Goal: Transaction & Acquisition: Purchase product/service

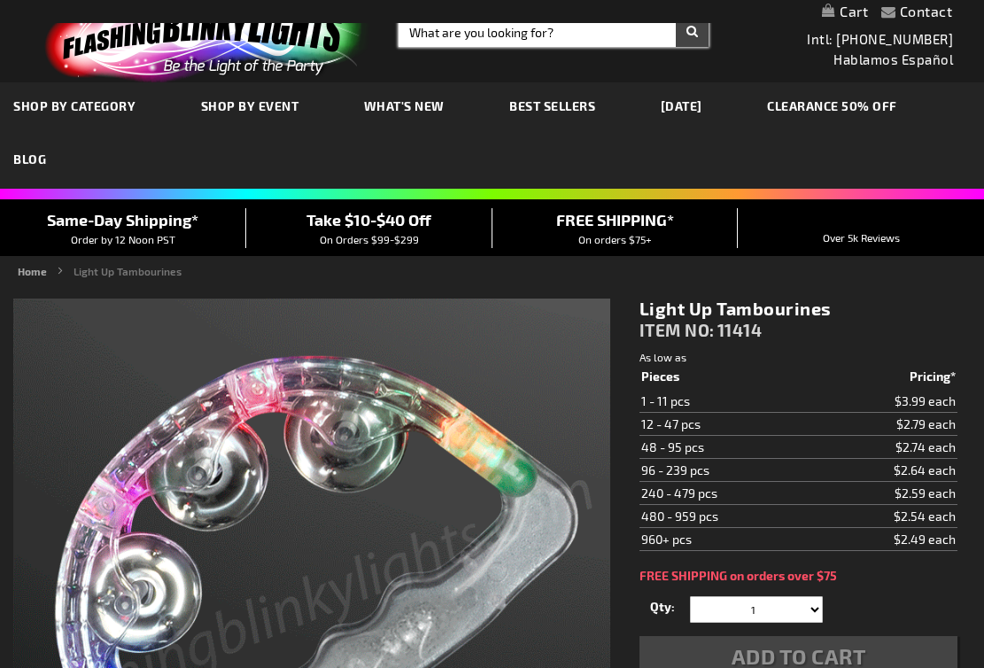
click at [470, 38] on input "Search" at bounding box center [554, 32] width 310 height 30
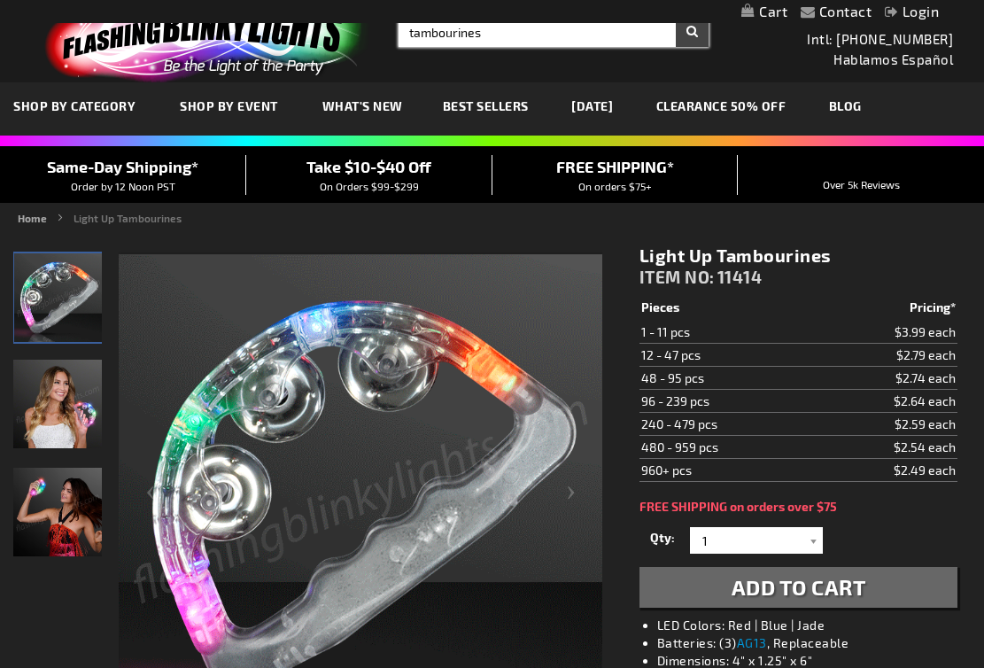
type input "tambourines"
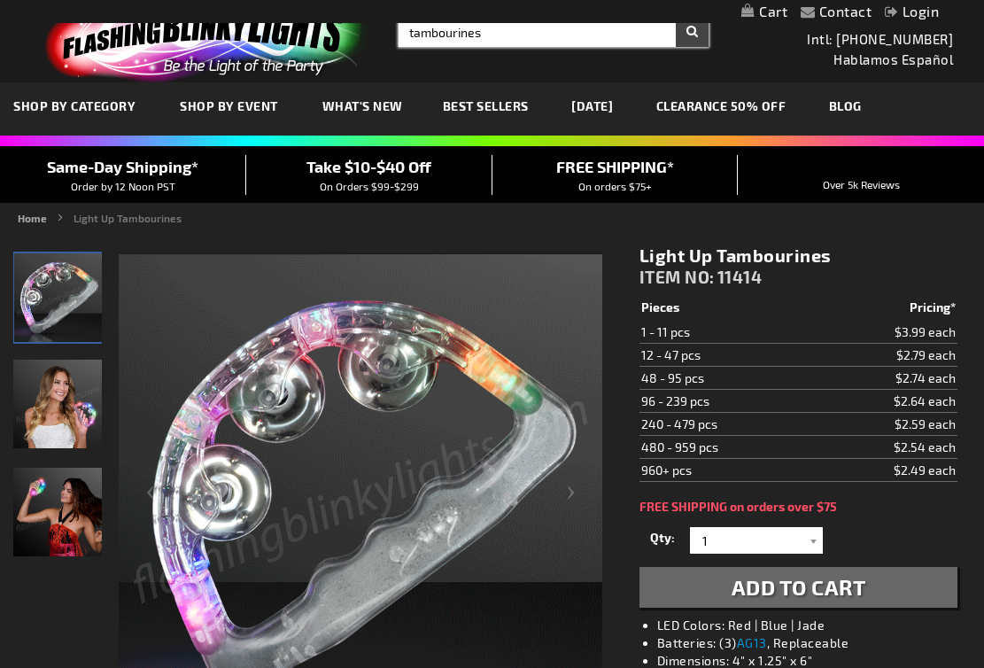
click at [676, 17] on button "Search" at bounding box center [692, 32] width 33 height 30
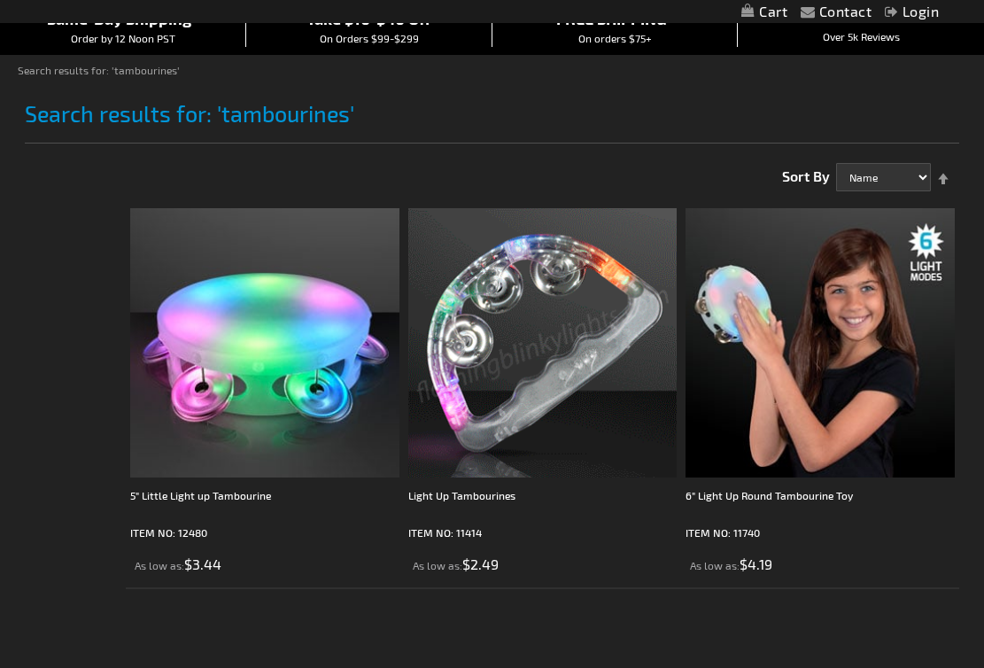
scroll to position [180, 0]
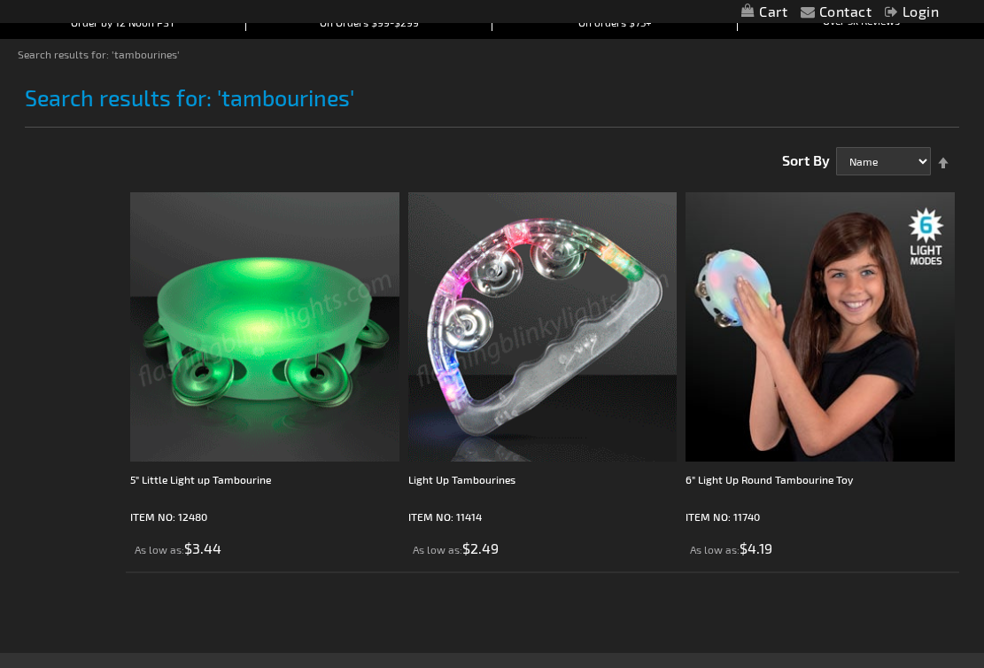
click at [237, 352] on img at bounding box center [264, 326] width 269 height 269
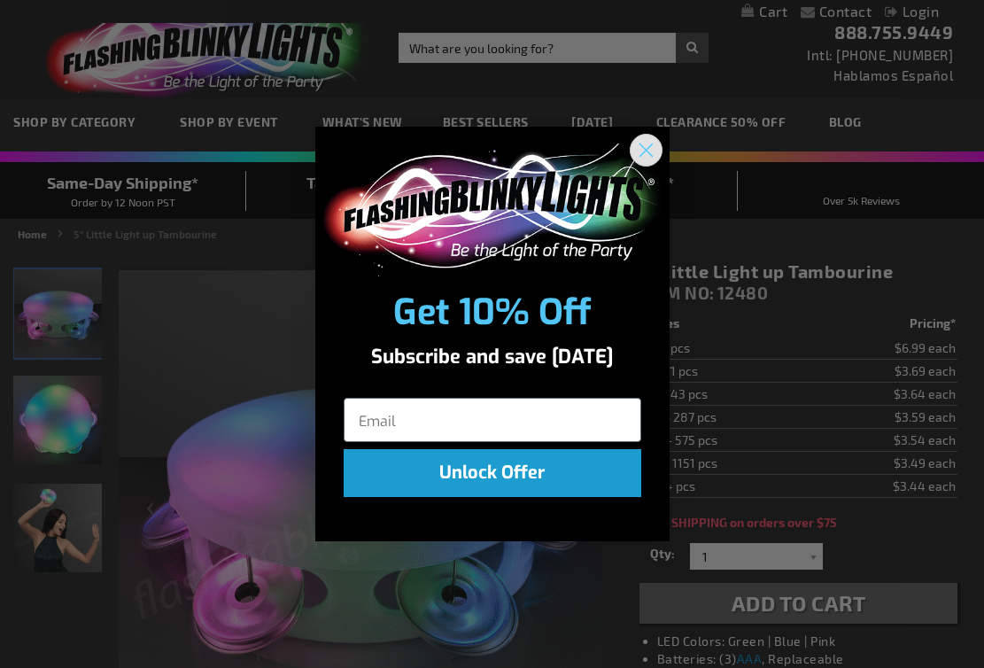
click at [644, 145] on circle "Close dialog" at bounding box center [645, 149] width 29 height 29
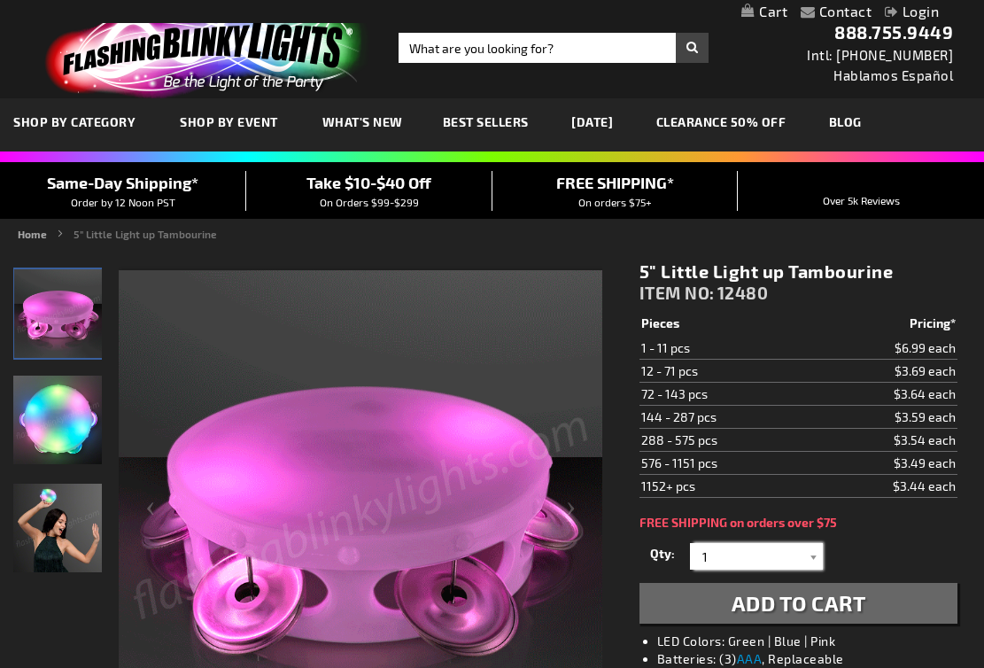
click at [738, 558] on input "1" at bounding box center [759, 556] width 128 height 27
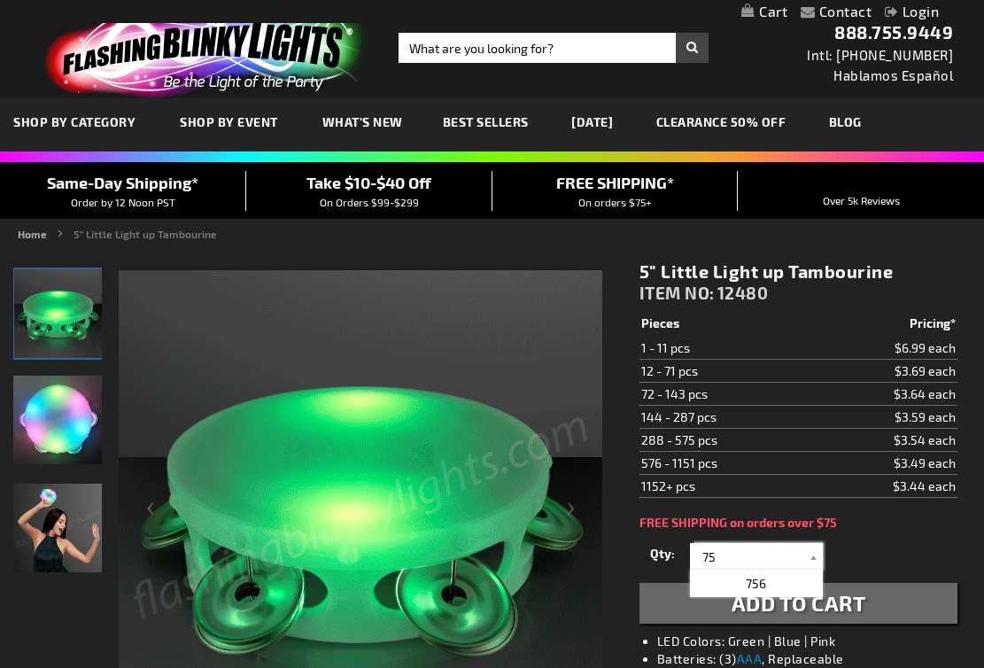
type input "75"
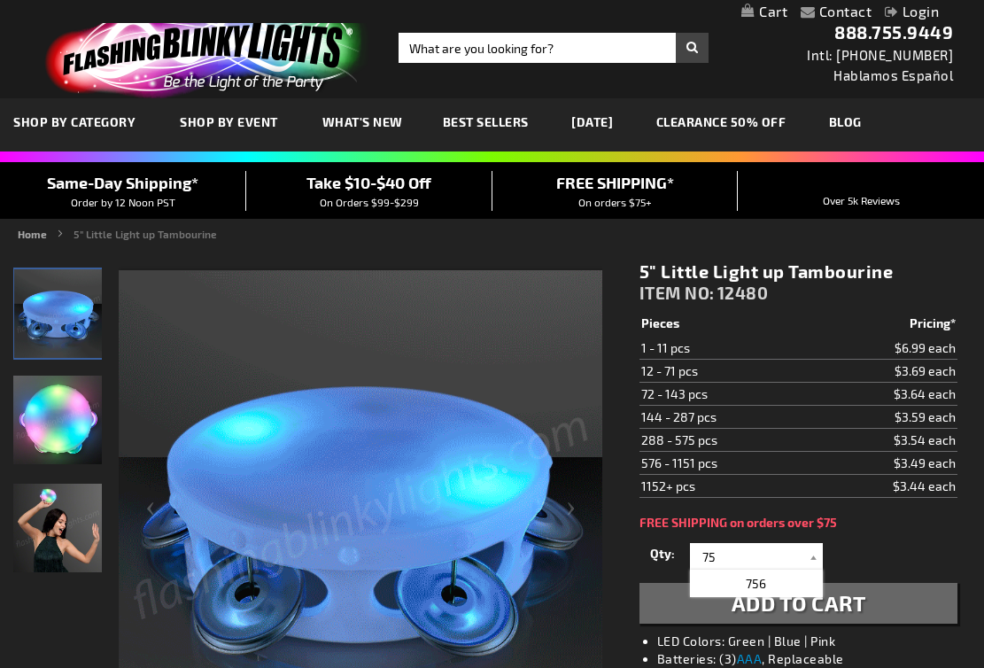
click at [883, 534] on div "5" Little Light up Tambourine ITEM NO: 12480 $3.44 Pieces Pricing* 1 - 11 pcs $…" at bounding box center [798, 572] width 345 height 651
click at [832, 597] on span "Add to Cart" at bounding box center [799, 603] width 135 height 26
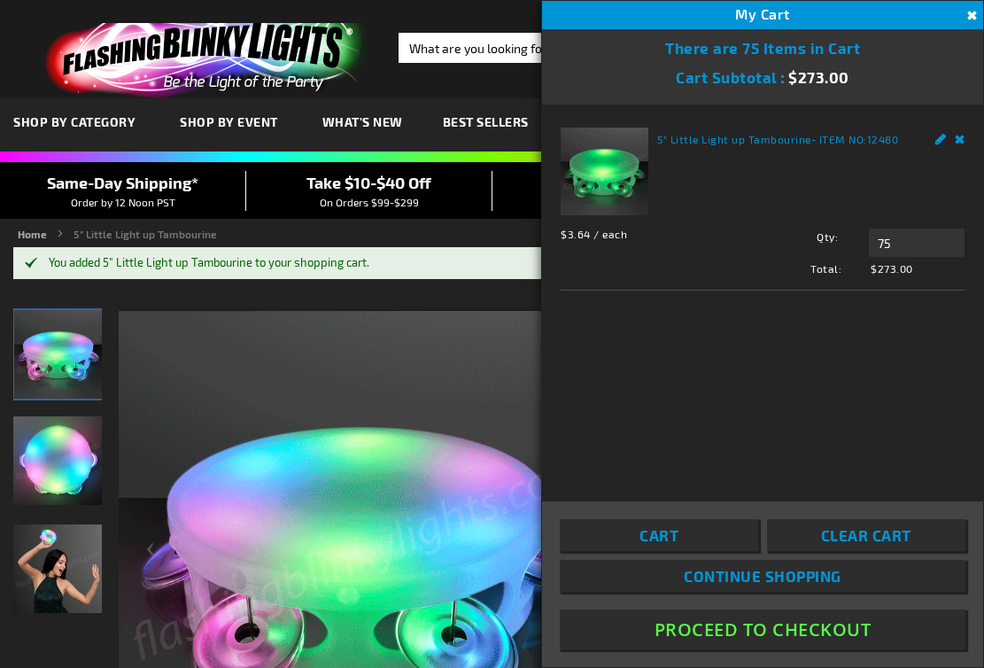
click at [727, 634] on button "Proceed To Checkout" at bounding box center [763, 630] width 406 height 40
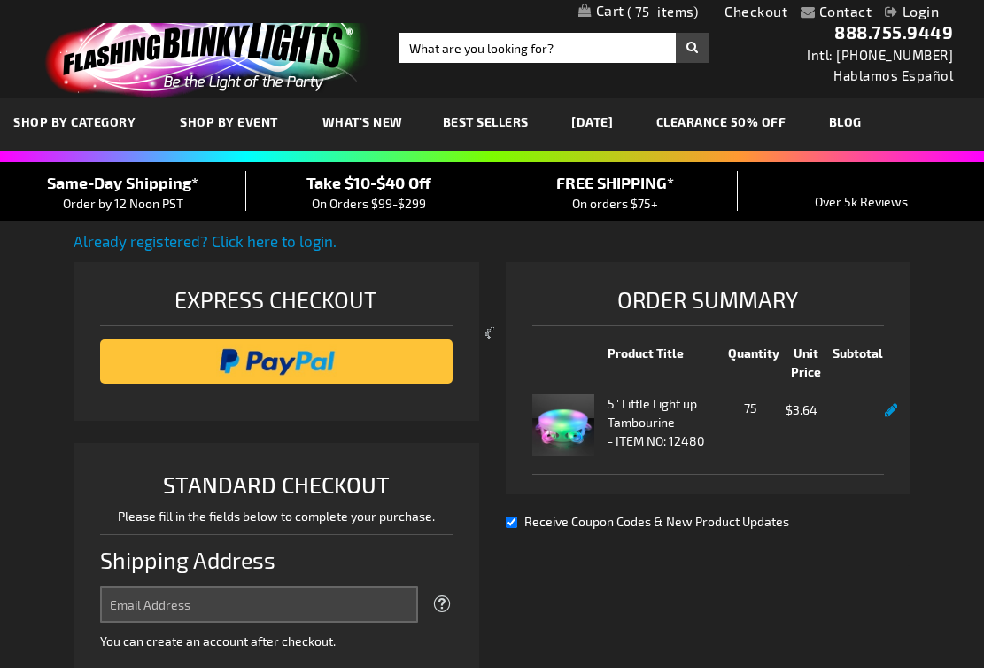
select select "US"
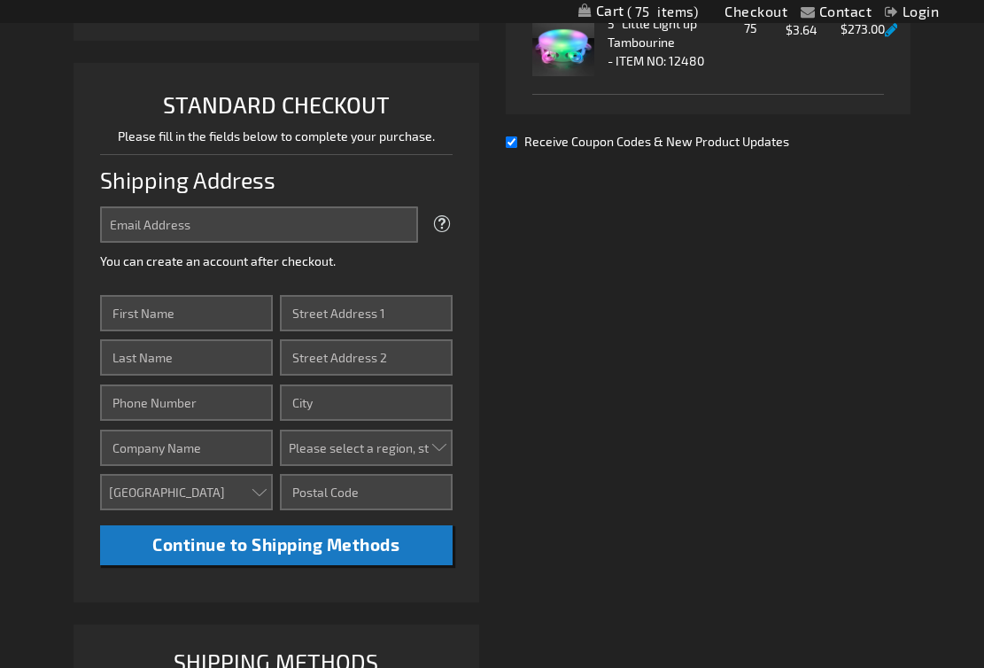
scroll to position [382, 0]
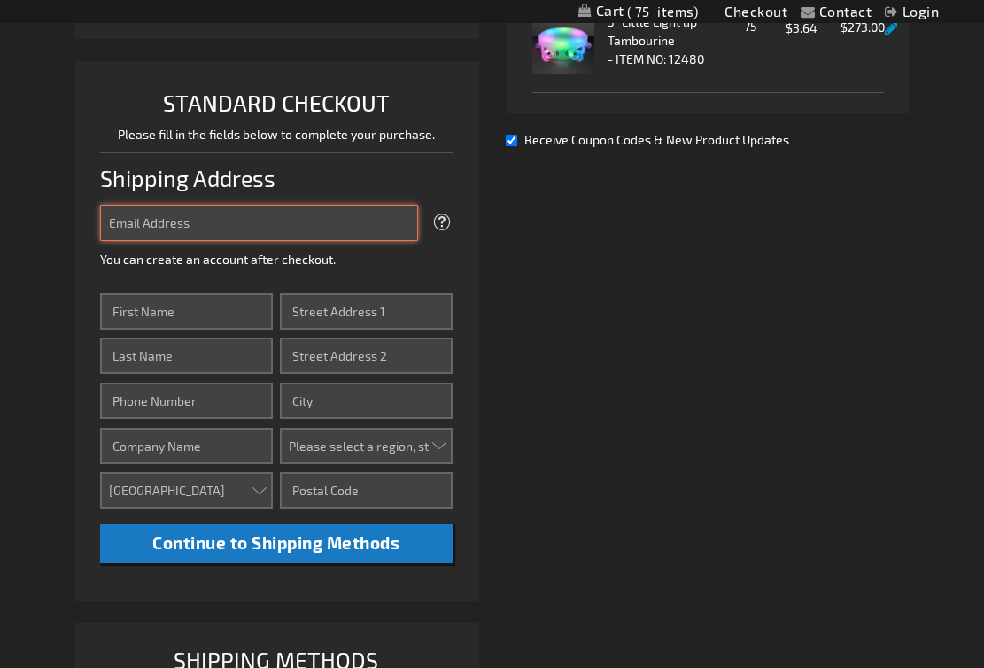
click at [237, 231] on input "Email Address" at bounding box center [258, 223] width 317 height 36
type input "[EMAIL_ADDRESS][DOMAIN_NAME]"
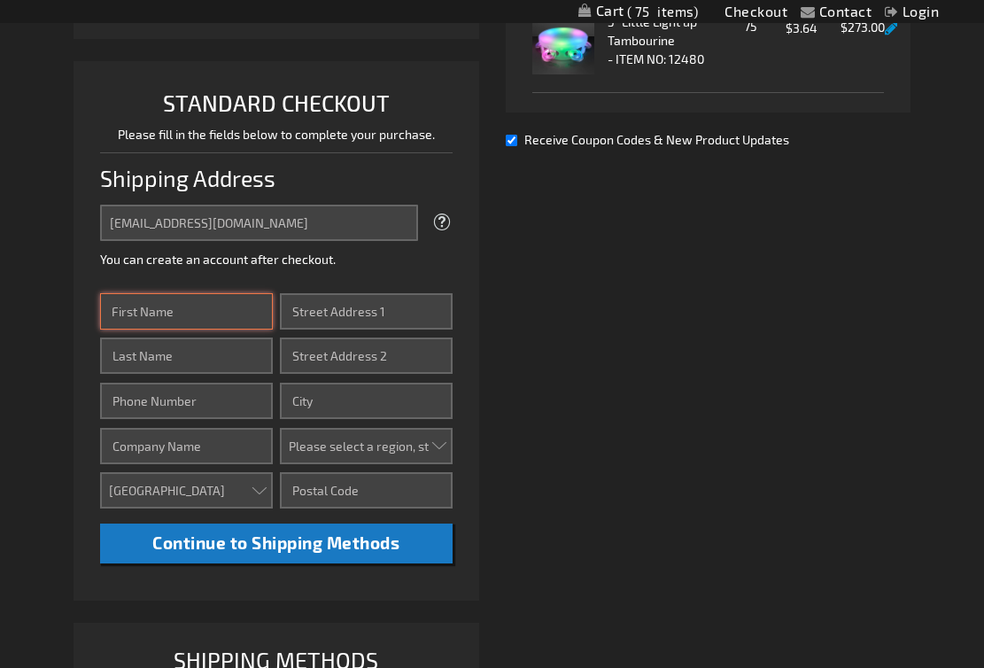
click at [190, 306] on input "First Name" at bounding box center [186, 311] width 173 height 36
click at [551, 303] on div "Already registered? Click here to login. Shipping Review & Payments Estimated T…" at bounding box center [492, 328] width 836 height 961
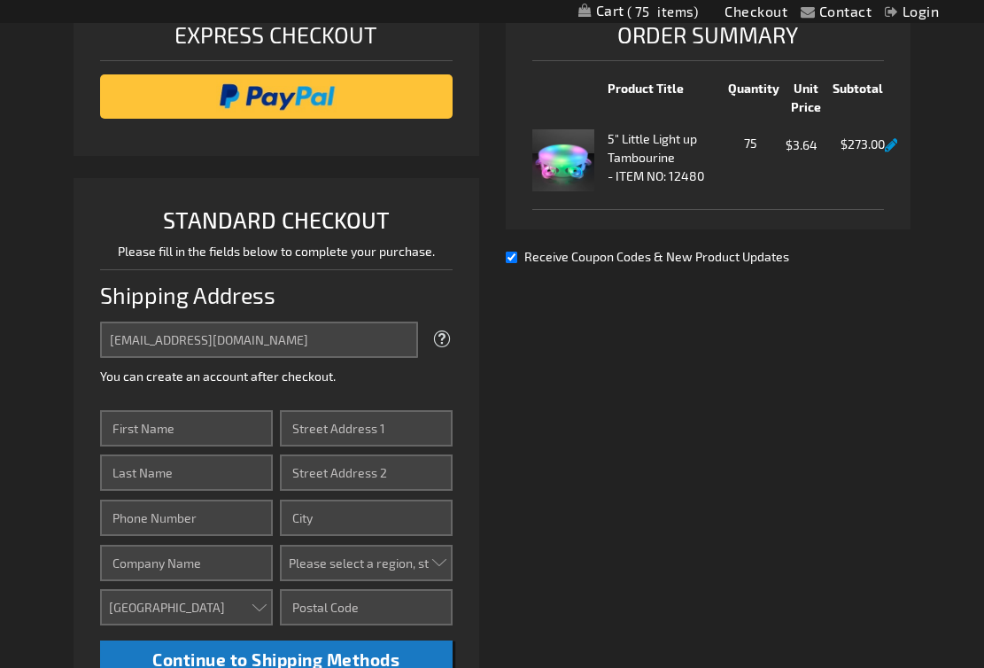
scroll to position [360, 0]
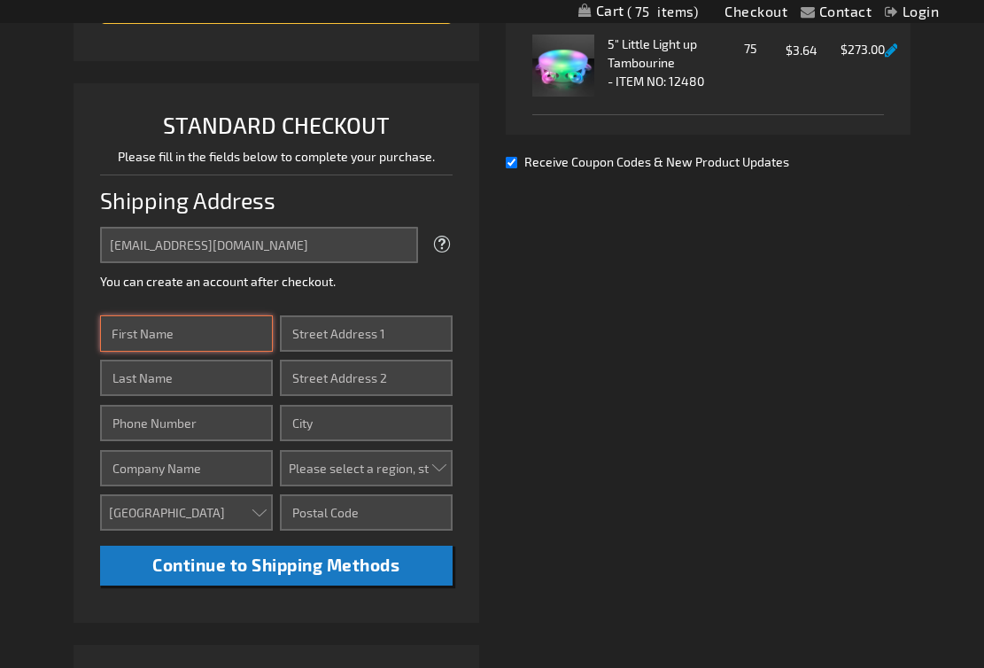
click at [232, 343] on input "First Name" at bounding box center [186, 333] width 173 height 36
click at [148, 330] on input "First Name" at bounding box center [186, 333] width 173 height 36
click at [170, 343] on input "First Name" at bounding box center [186, 333] width 173 height 36
type input "[PERSON_NAME]"
type input "1274"
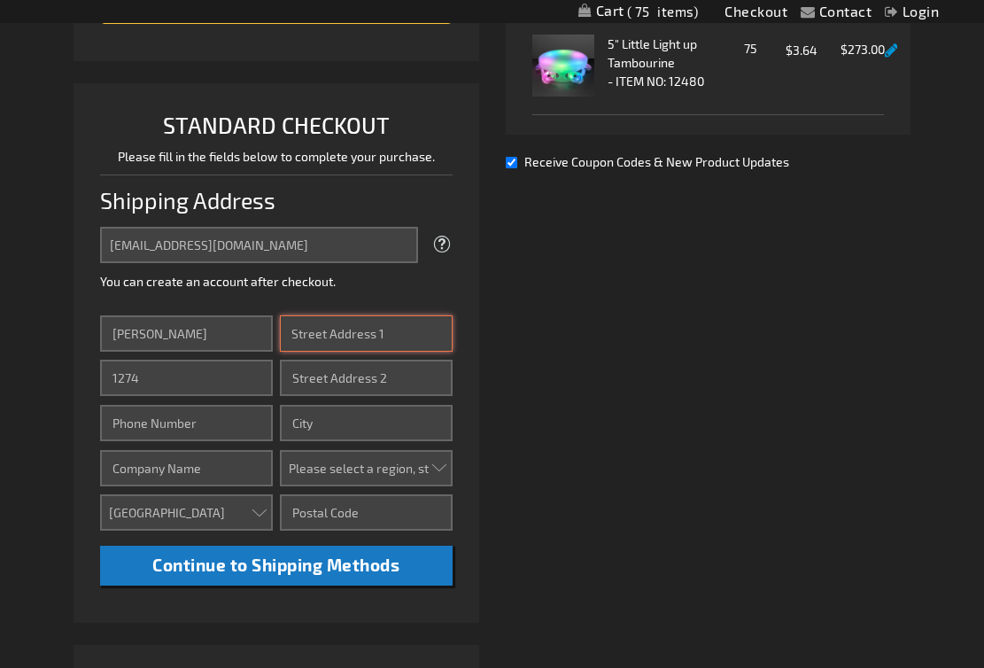
click at [323, 341] on input "Street Address: Line 1" at bounding box center [366, 333] width 173 height 36
type input "D"
type input "[STREET_ADDRESS][PERSON_NAME]"
type input "Chattanooga"
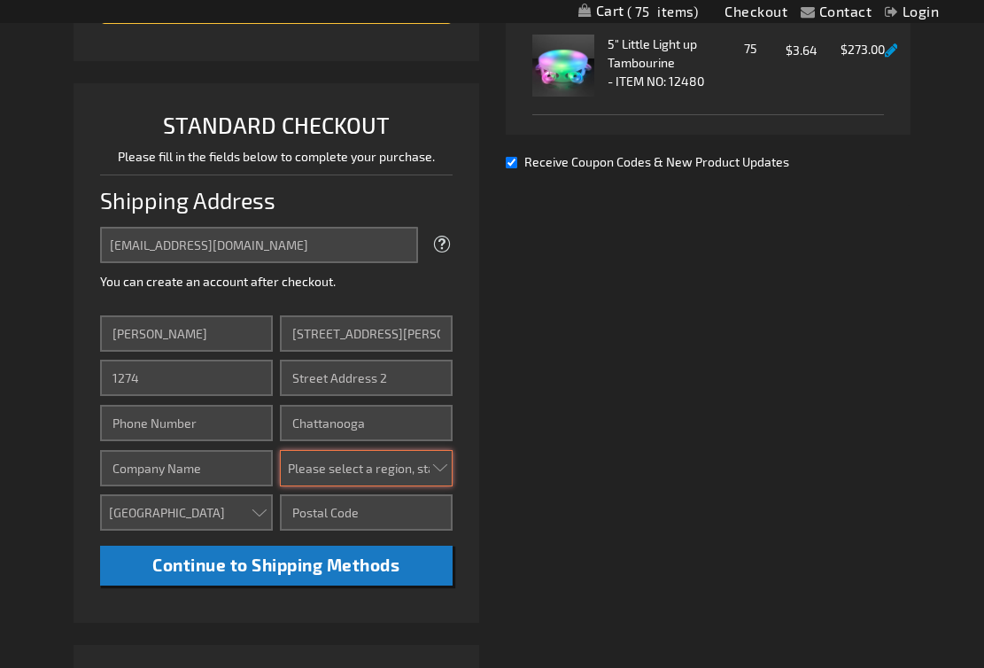
select select "56"
type input "37405"
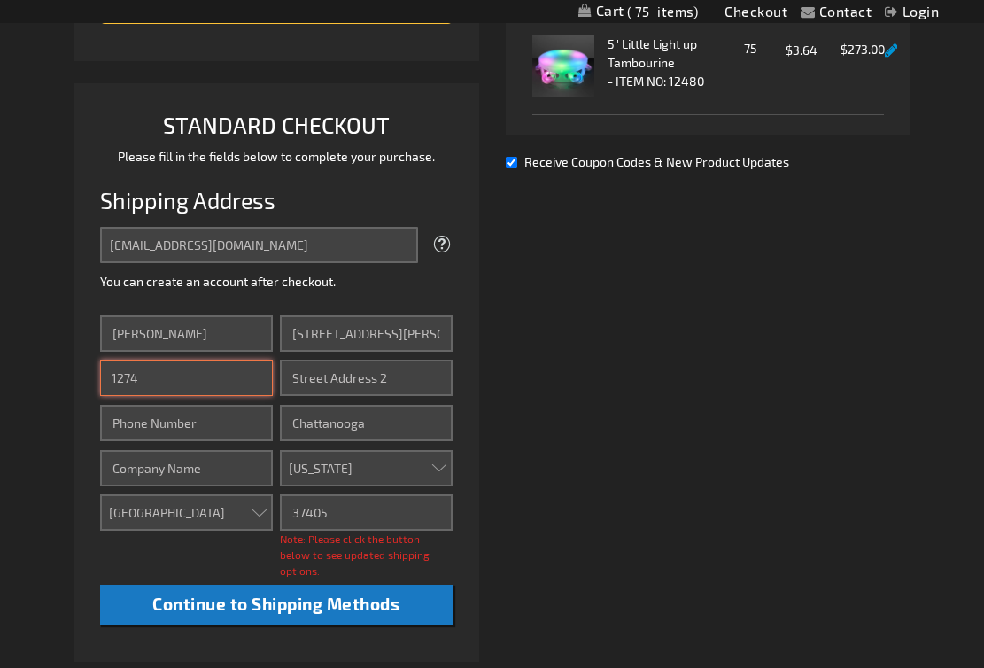
click at [201, 385] on input "1274" at bounding box center [186, 378] width 173 height 36
type input "1"
type input "[PERSON_NAME]"
click at [460, 387] on li "STANDARD CHECKOUT Please fill in the fields below to complete your purchase. Sh…" at bounding box center [276, 372] width 405 height 579
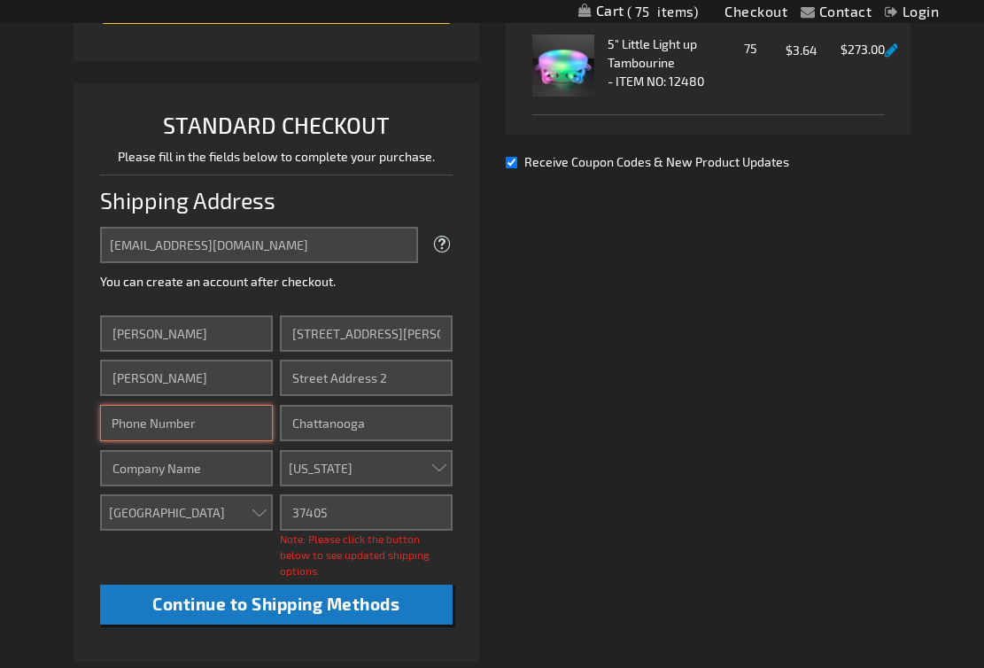
click at [196, 430] on input "Phone Number" at bounding box center [186, 423] width 173 height 36
type input "6156868973"
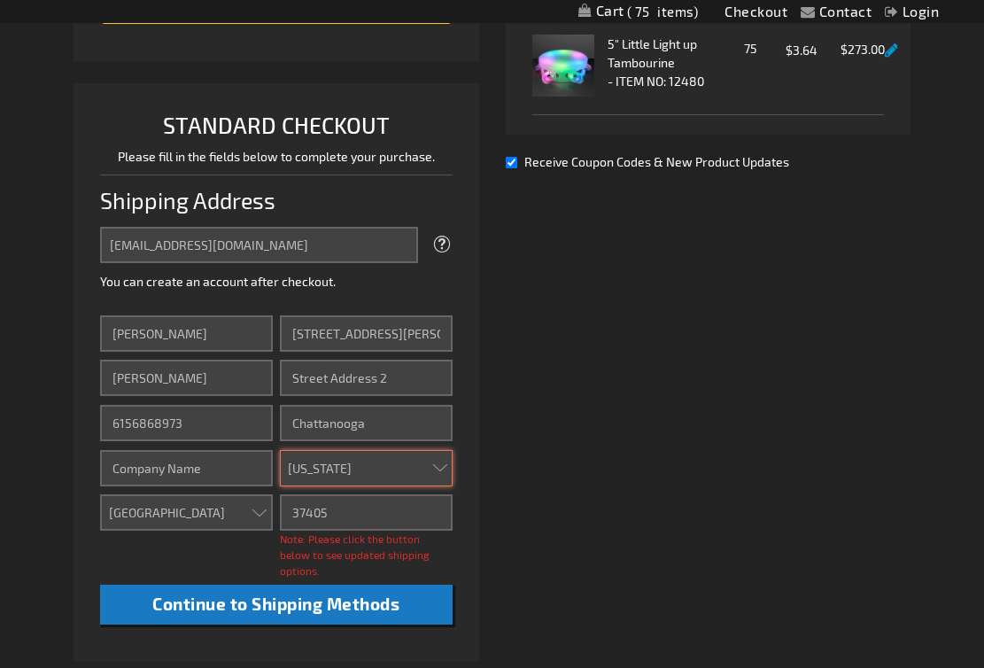
click at [411, 478] on select "Please select a region, state or province. [US_STATE] [US_STATE] [US_STATE] [US…" at bounding box center [366, 468] width 173 height 36
click at [280, 450] on select "Please select a region, state or province. [US_STATE] [US_STATE] [US_STATE] [US…" at bounding box center [366, 468] width 173 height 36
click at [220, 469] on input "Company" at bounding box center [186, 468] width 173 height 36
click at [330, 504] on input "37405" at bounding box center [366, 512] width 173 height 36
click at [475, 536] on li "STANDARD CHECKOUT Please fill in the fields below to complete your purchase. Sh…" at bounding box center [276, 372] width 405 height 579
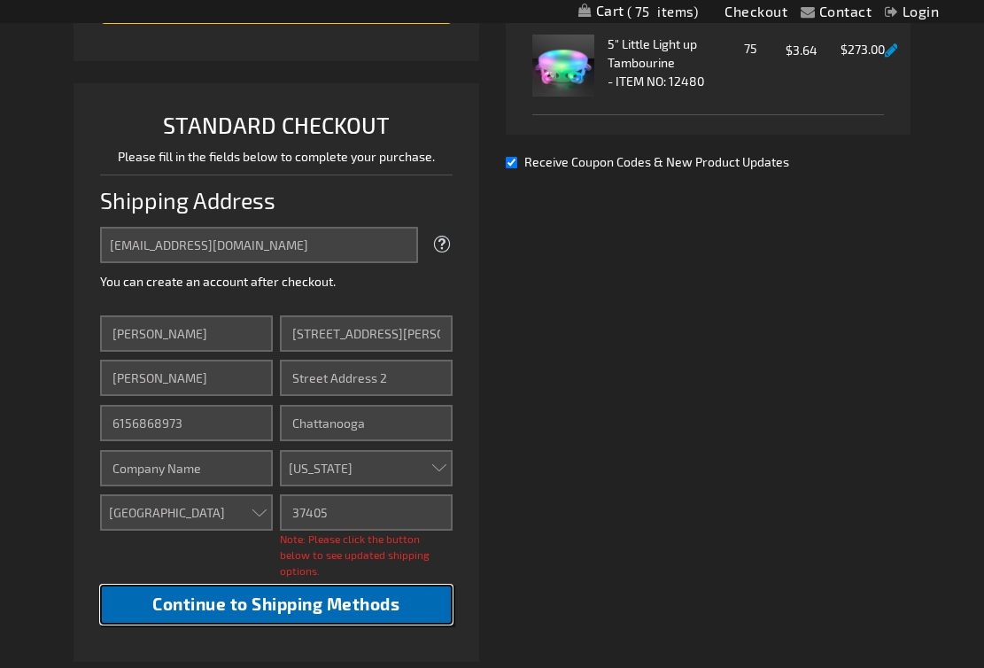
click at [370, 594] on span "Continue to Shipping Methods" at bounding box center [275, 604] width 247 height 20
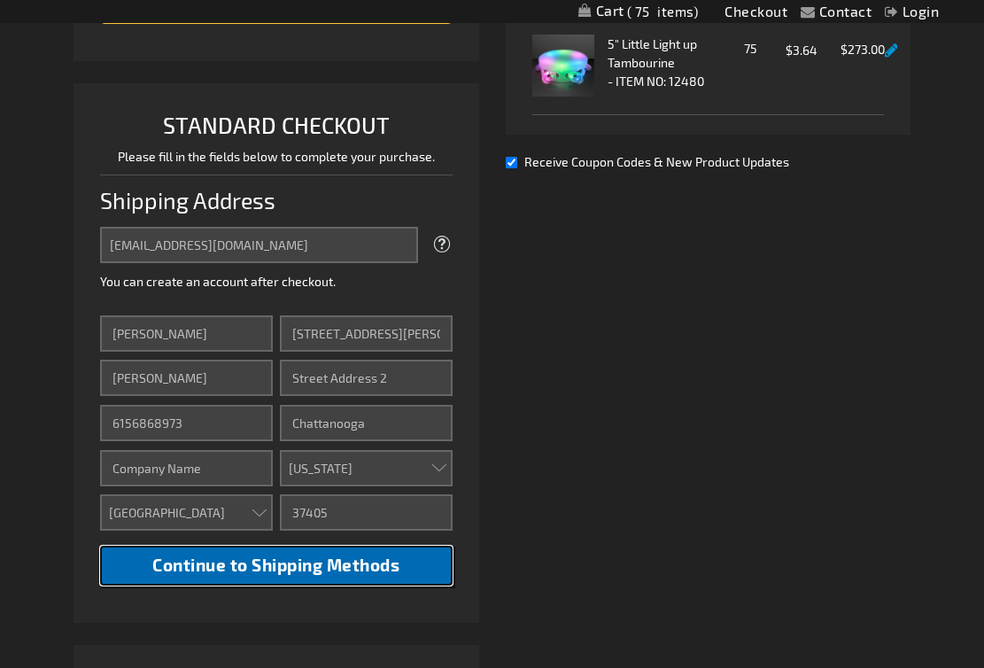
click at [322, 569] on span "Continue to Shipping Methods" at bounding box center [275, 565] width 247 height 20
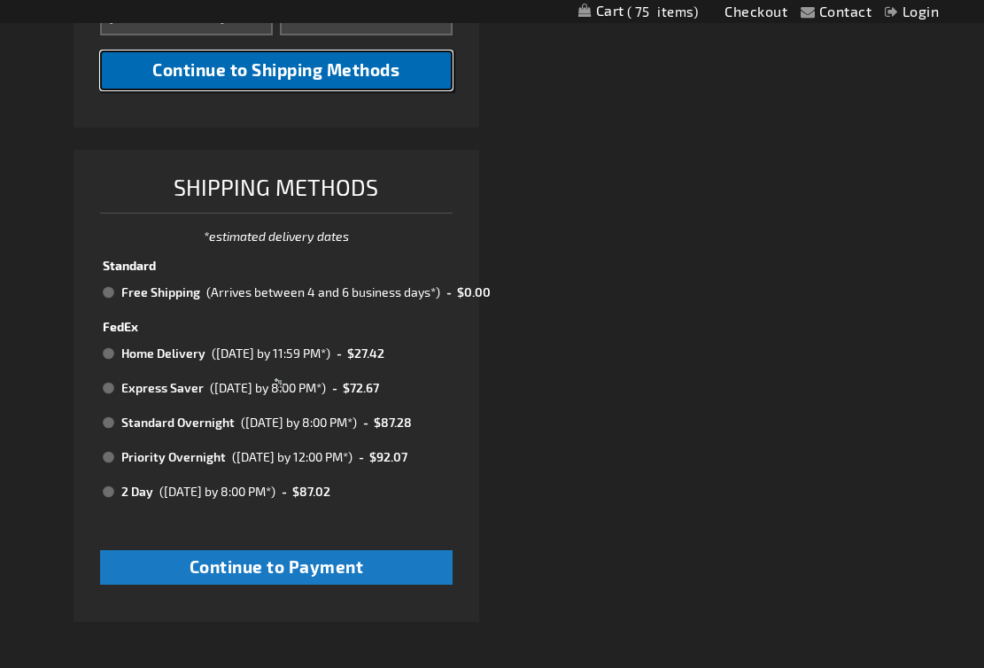
scroll to position [857, 0]
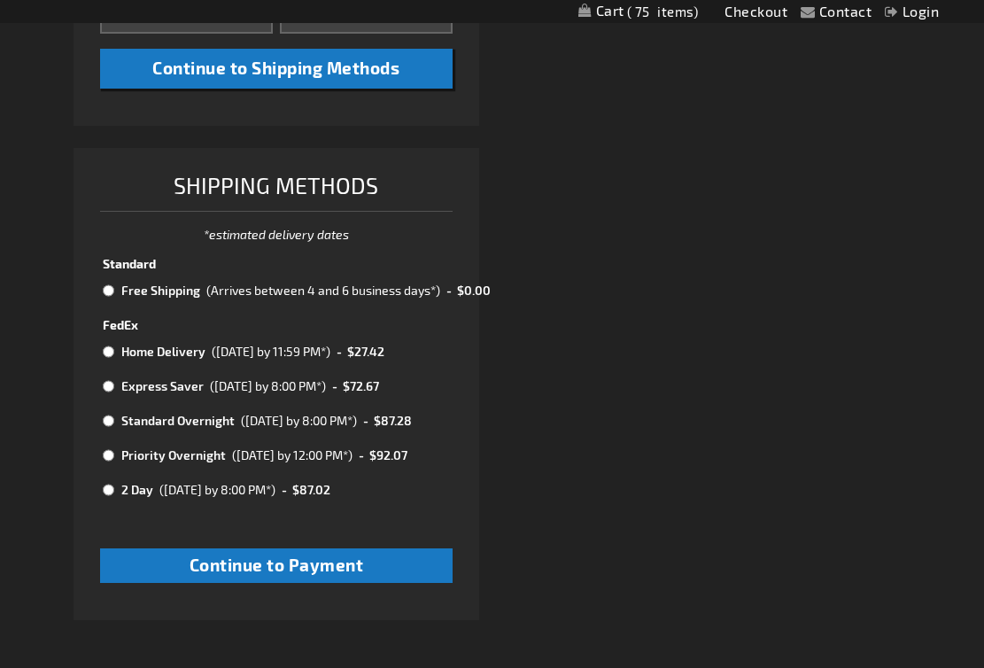
click at [108, 288] on input "radio" at bounding box center [109, 291] width 12 height 14
radio input "true"
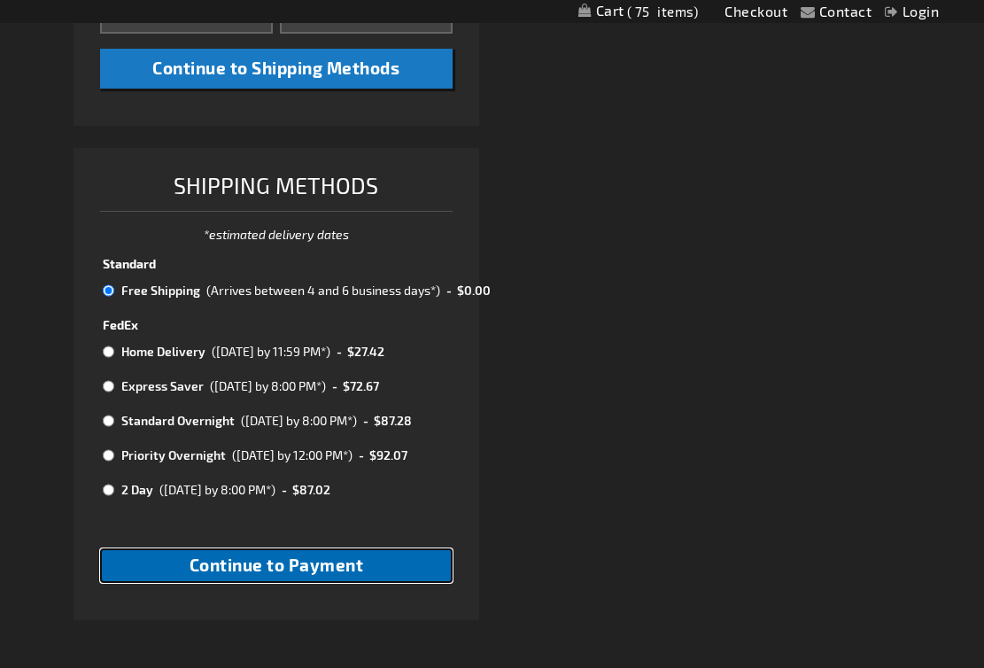
click at [230, 567] on span "Continue to Payment" at bounding box center [277, 565] width 175 height 20
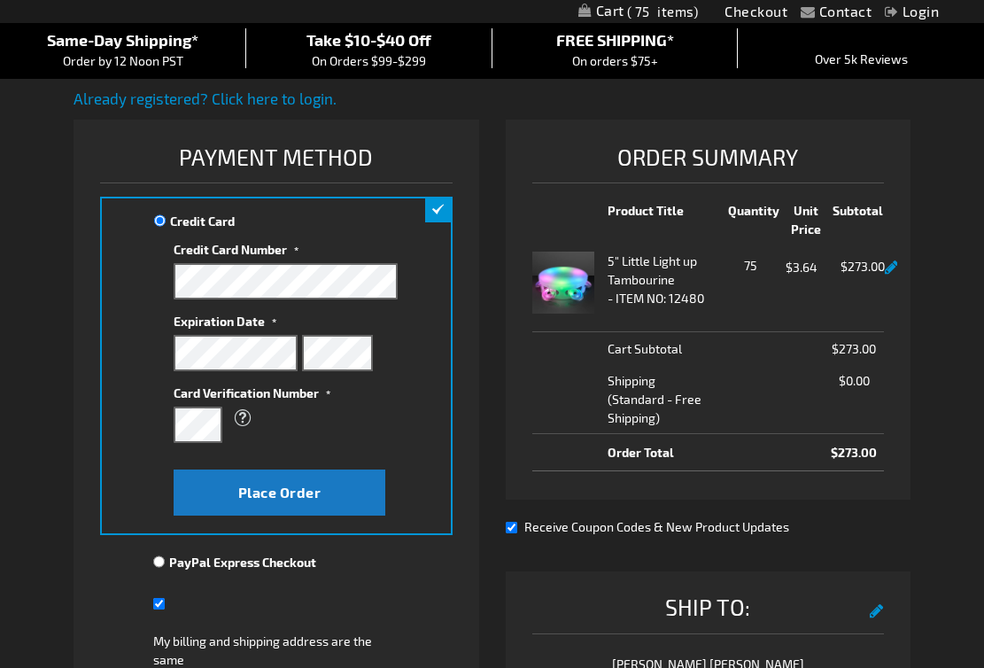
scroll to position [159, 0]
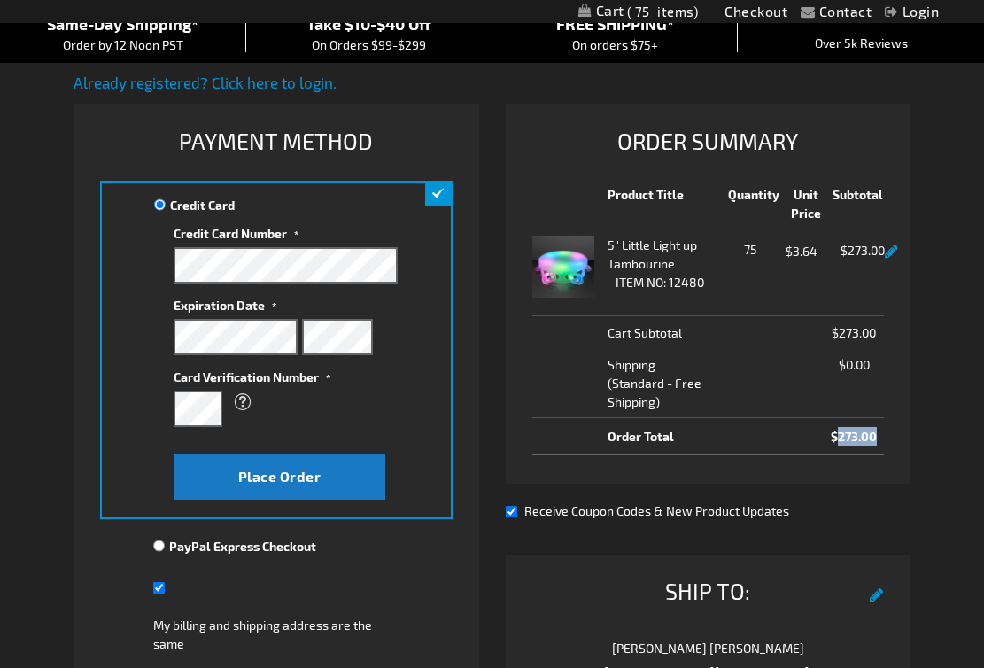
drag, startPoint x: 883, startPoint y: 440, endPoint x: 840, endPoint y: 440, distance: 43.4
click at [840, 440] on div "Order Summary Product Title Quantity Unit Price Subtotal 5" Little Light up Tam…" at bounding box center [708, 294] width 405 height 381
copy span "273.00"
click at [487, 364] on div "Express Checkout STANDARD CHECKOUT Please fill in the fields below to complete …" at bounding box center [283, 542] width 418 height 877
